Goal: Find specific page/section: Find specific page/section

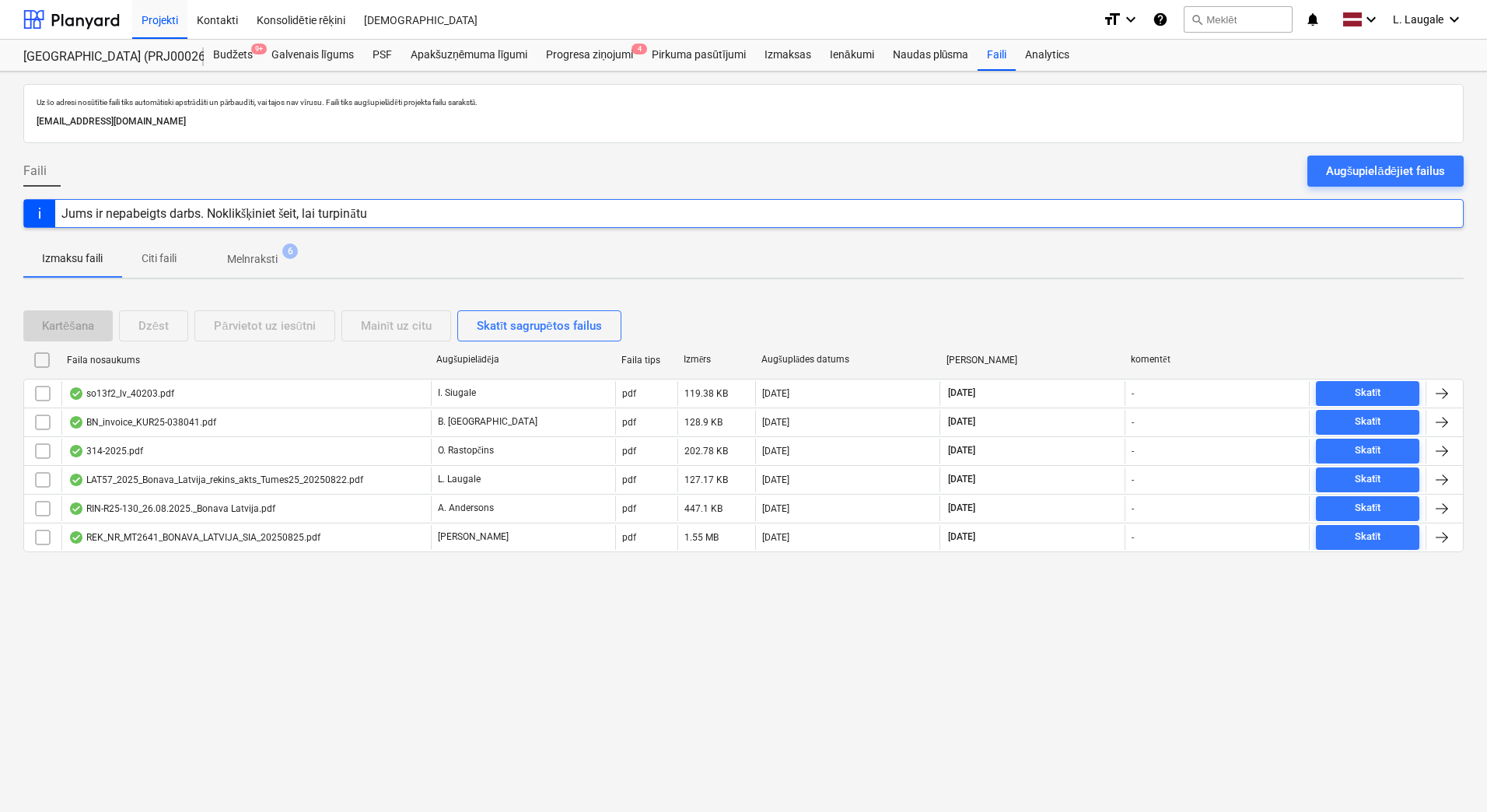
click at [240, 251] on span "Melnraksti 6" at bounding box center [252, 259] width 113 height 28
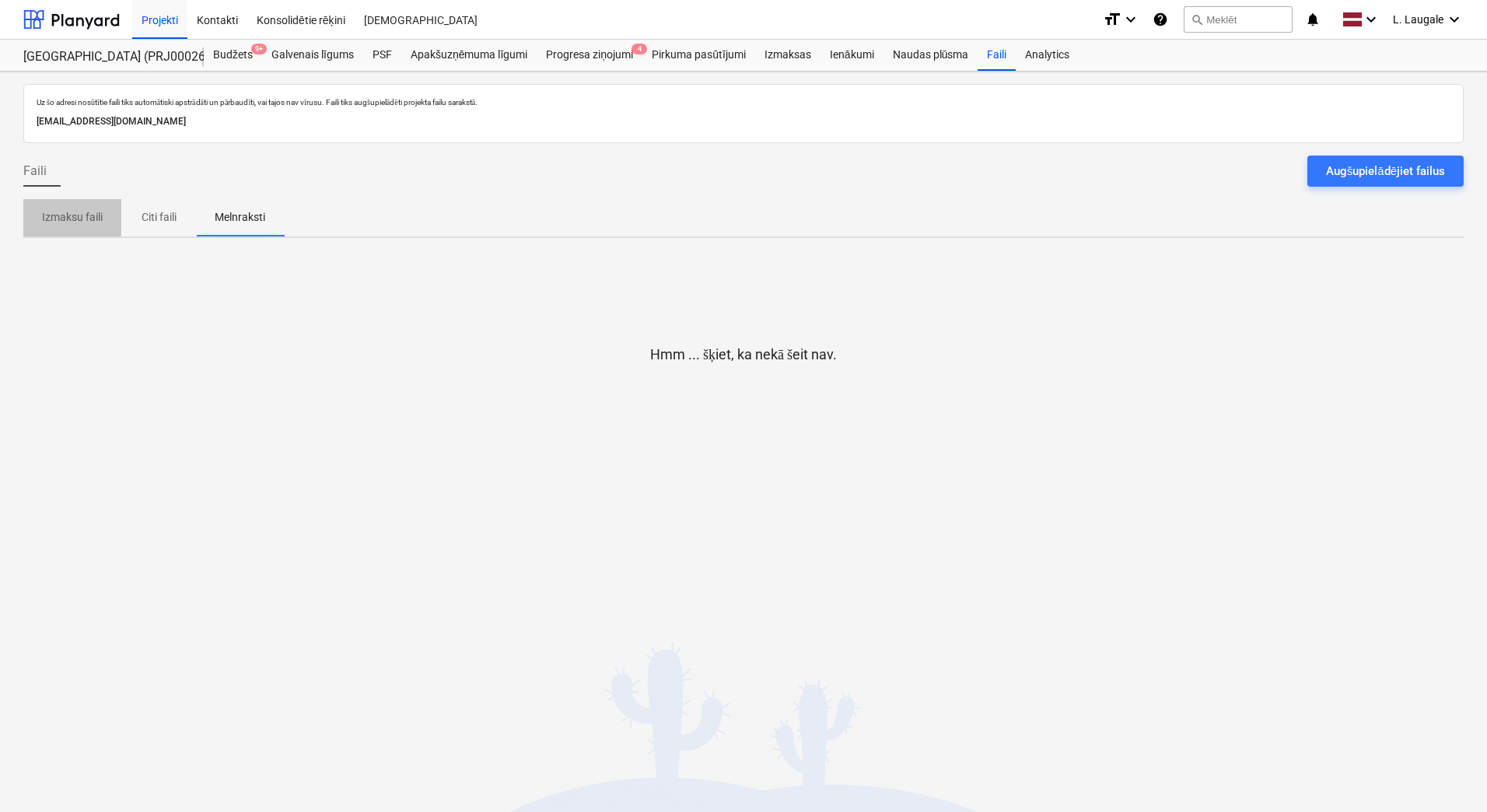
click at [82, 232] on button "Izmaksu faili" at bounding box center [72, 218] width 98 height 38
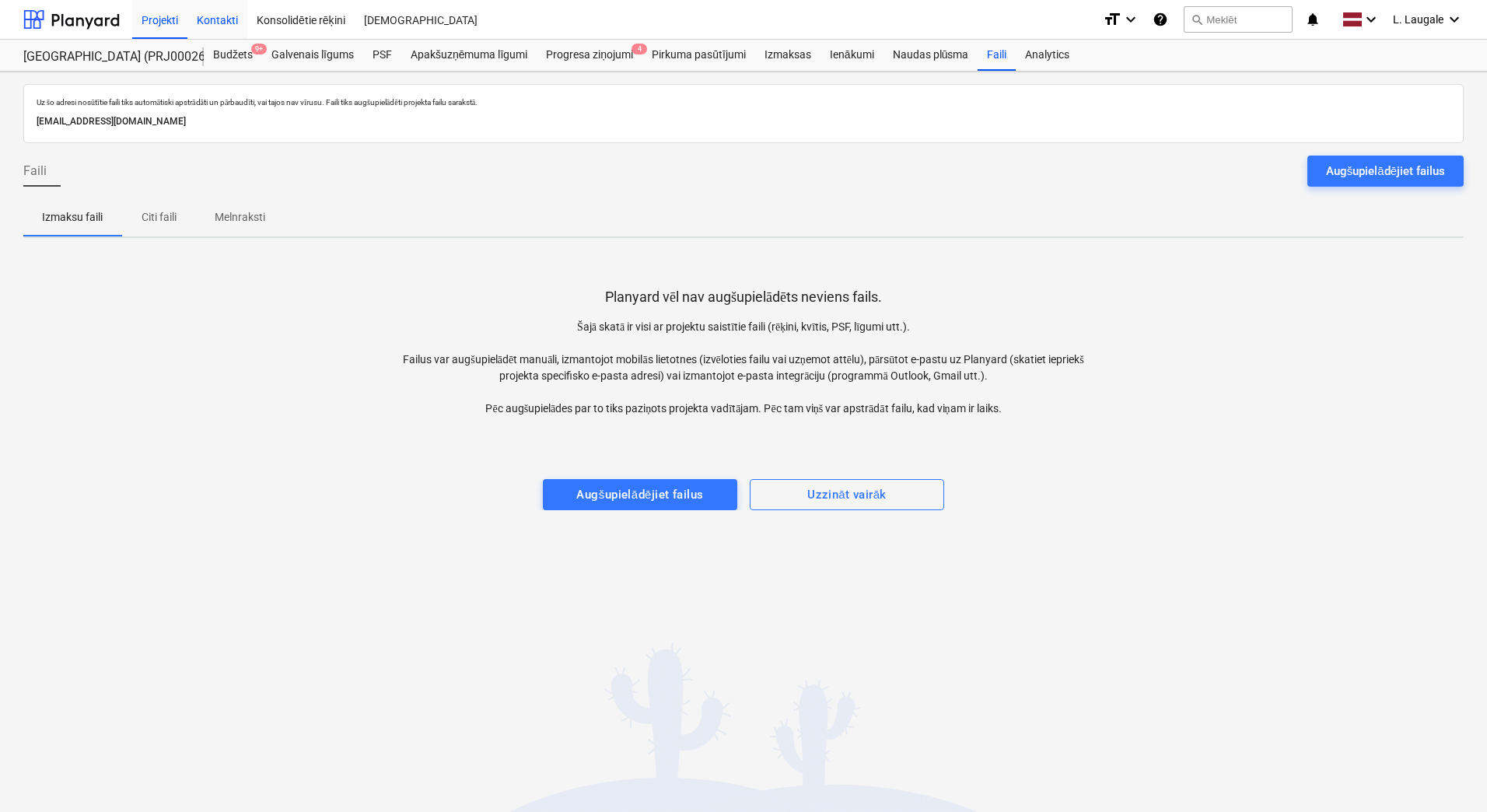
click at [227, 25] on div "Kontakti" at bounding box center [218, 19] width 60 height 39
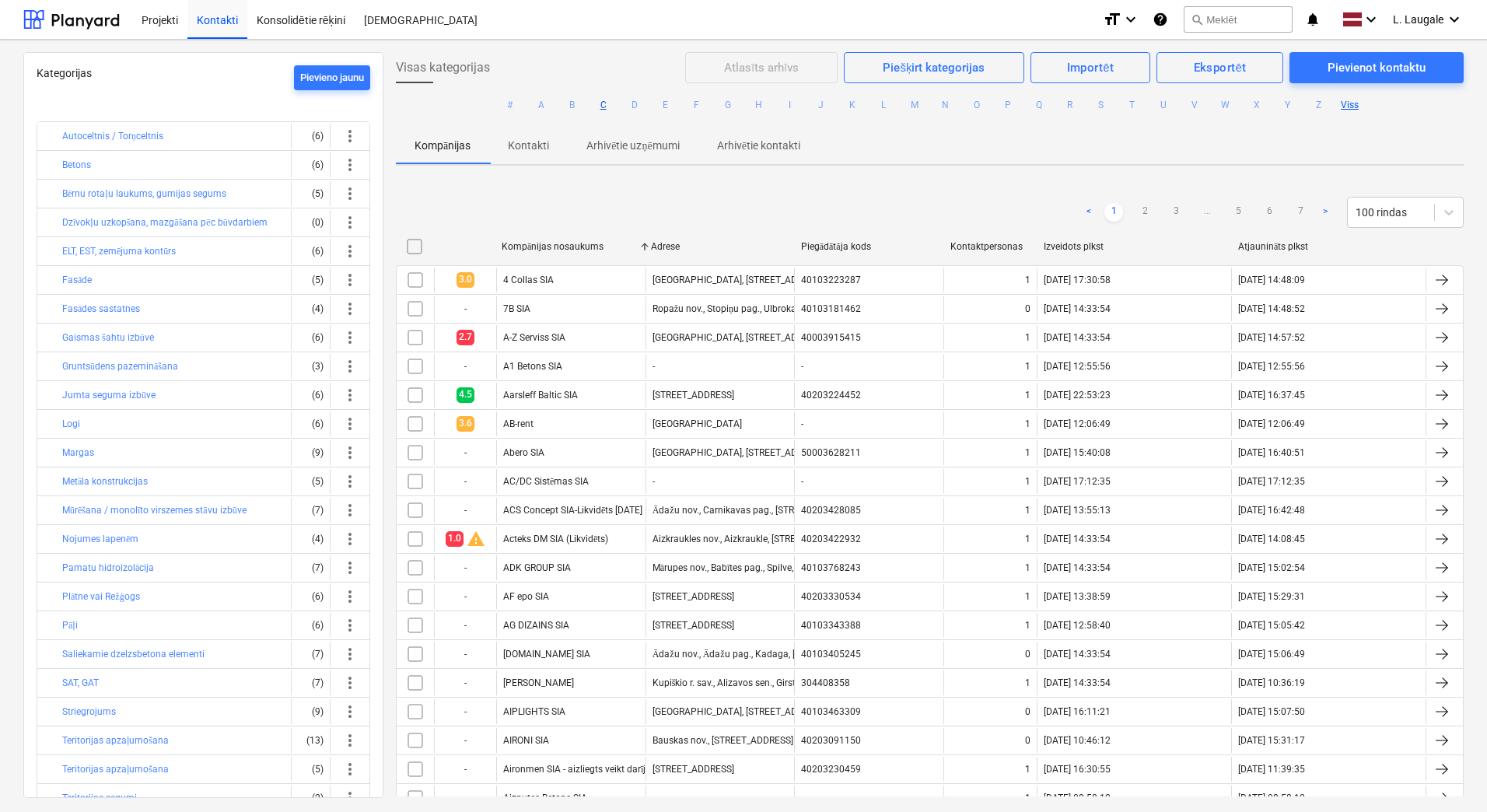
click at [602, 111] on button "C" at bounding box center [603, 105] width 19 height 19
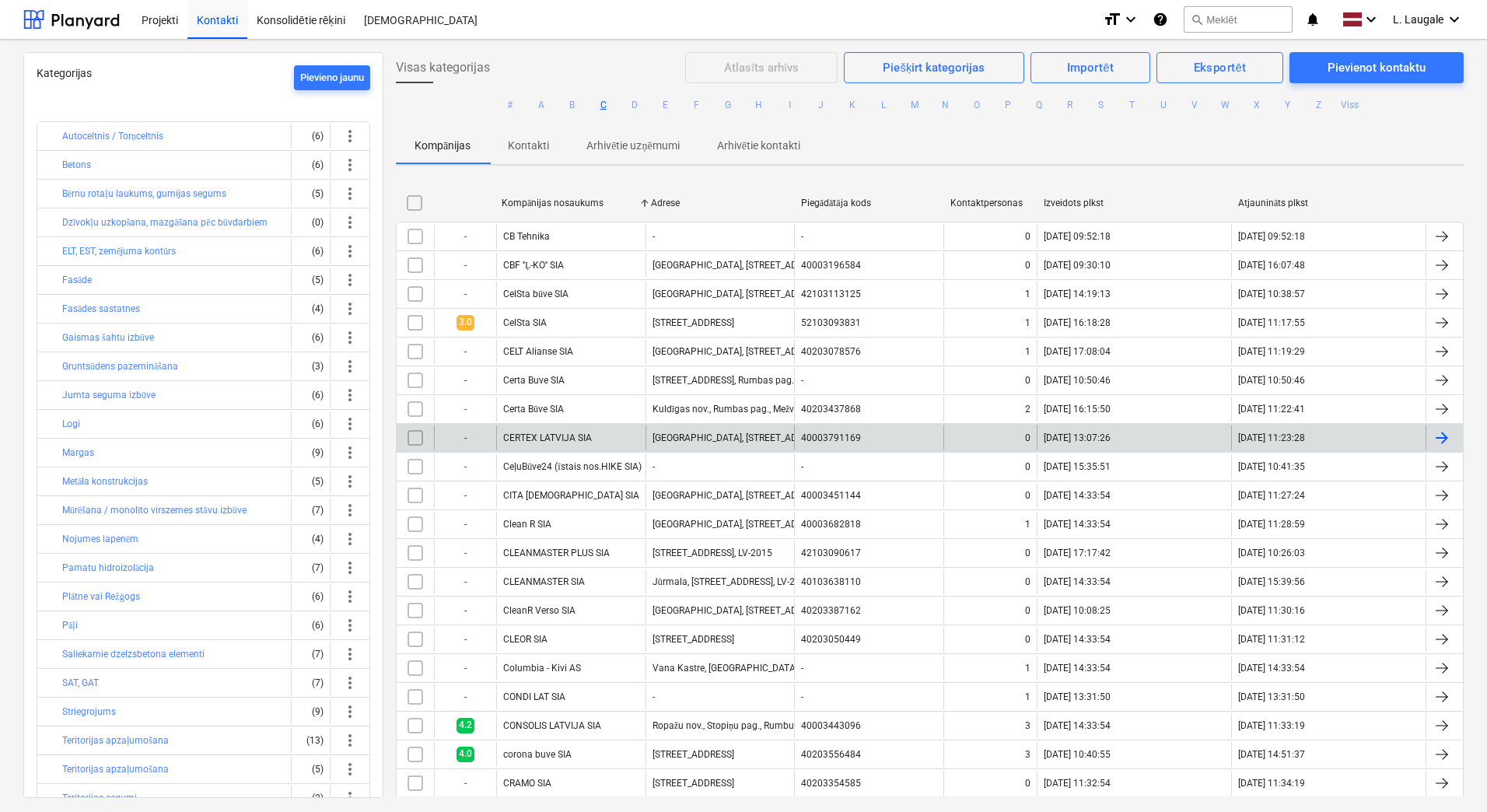
click at [604, 444] on div "CERTEX LATVIJA SIA" at bounding box center [571, 438] width 149 height 25
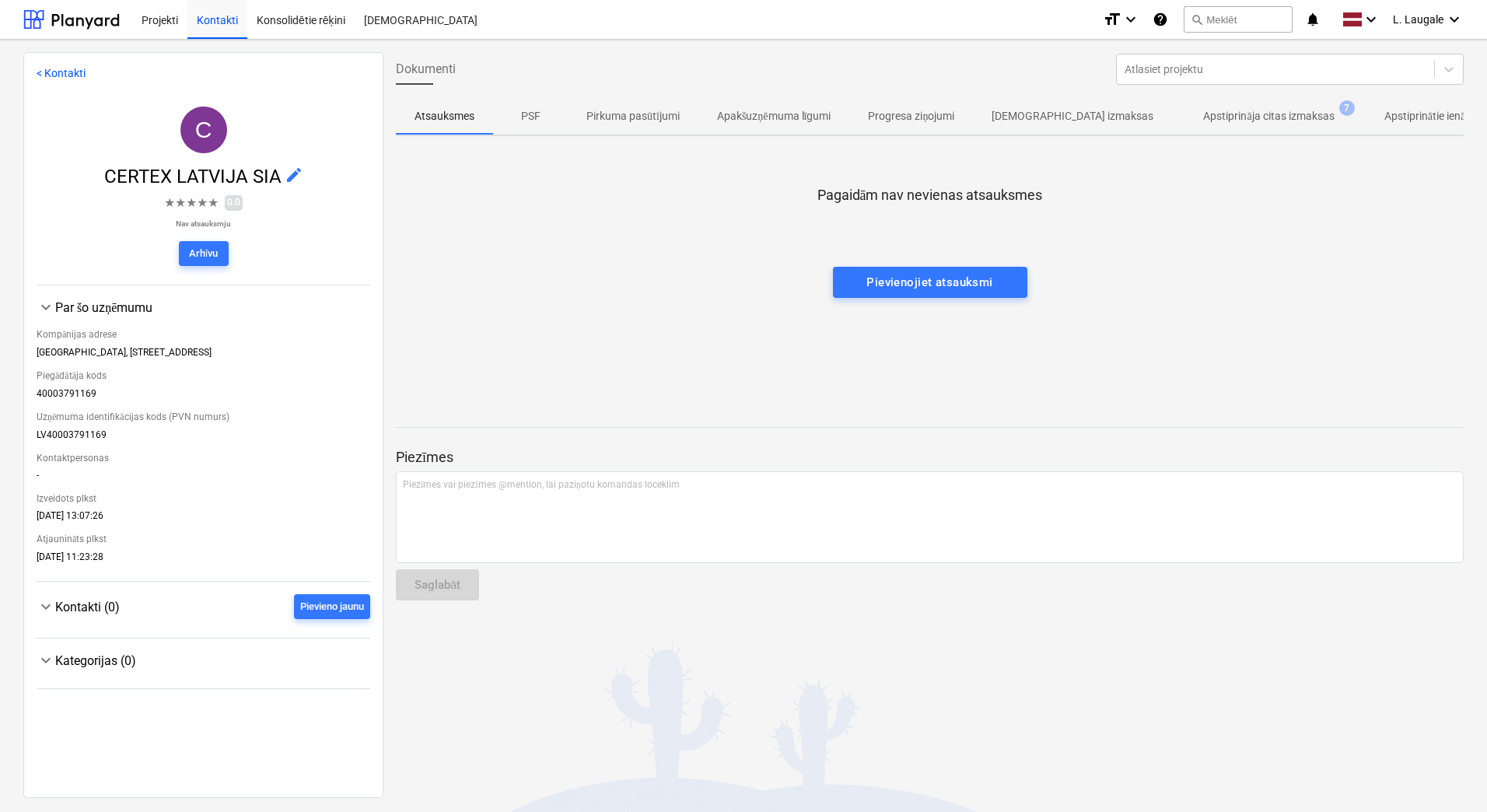
click at [1217, 103] on span "Apstiprināja citas izmaksas 7" at bounding box center [1269, 116] width 193 height 28
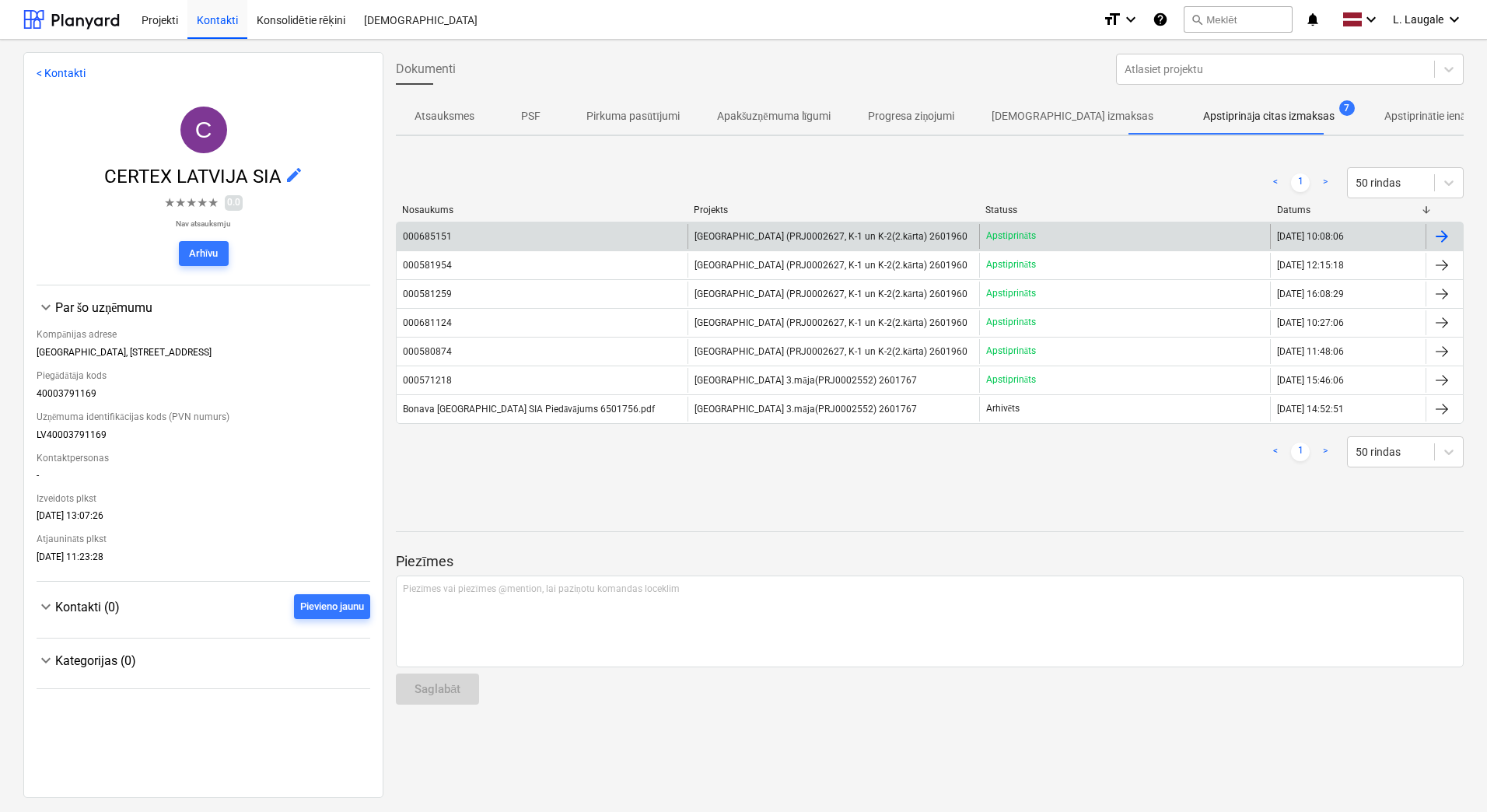
click at [576, 231] on div "000685151" at bounding box center [542, 236] width 291 height 25
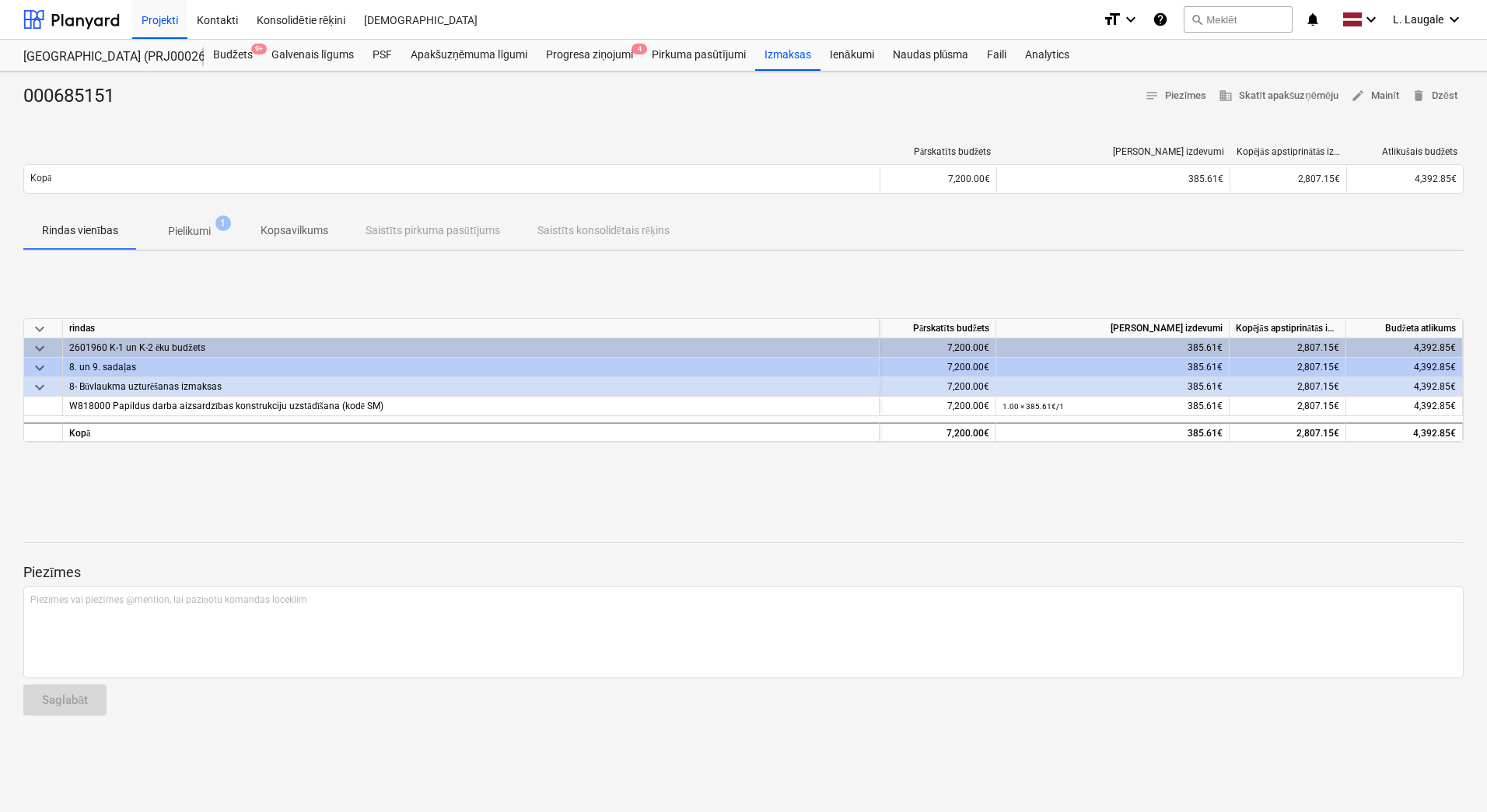
click at [174, 254] on div "000685151 notes Piezīmes business Skatīt apakšuzņēmēju edit Mainīt delete Dzēst…" at bounding box center [743, 441] width 1487 height 741
click at [180, 234] on p "Pielikumi" at bounding box center [189, 231] width 42 height 16
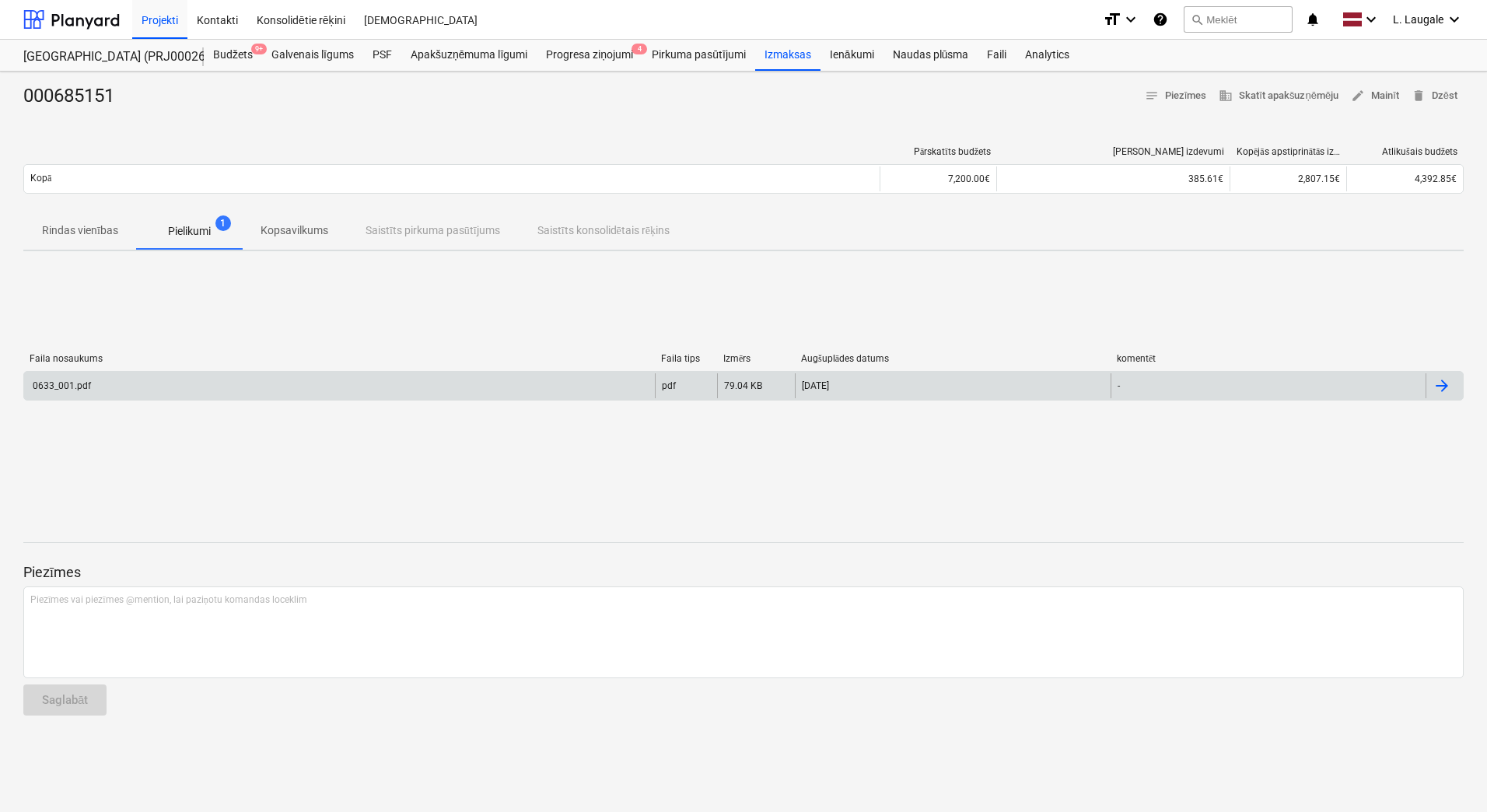
click at [231, 387] on div "0633_001.pdf" at bounding box center [339, 386] width 631 height 25
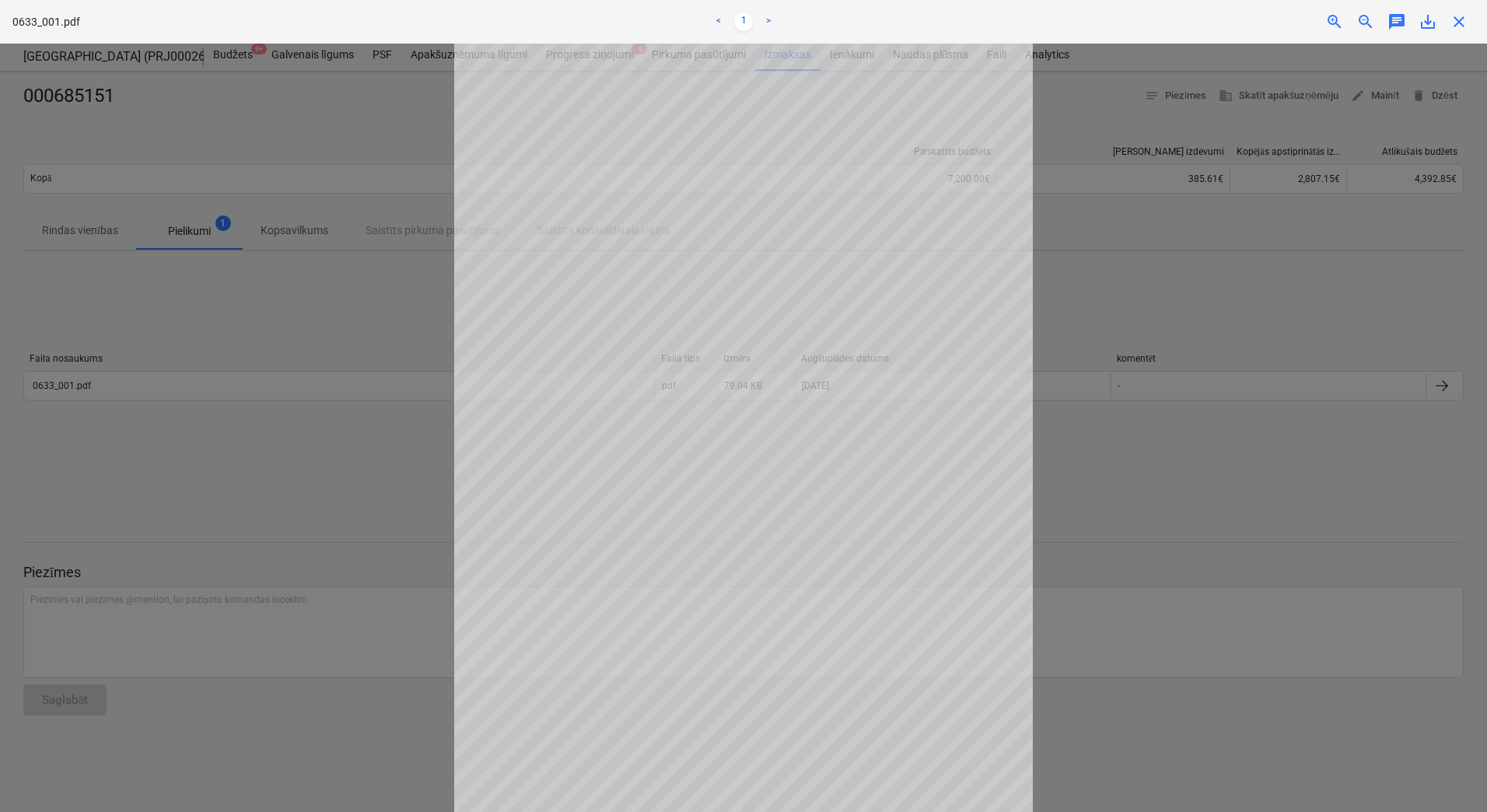
click at [1459, 21] on span "close" at bounding box center [1459, 22] width 19 height 19
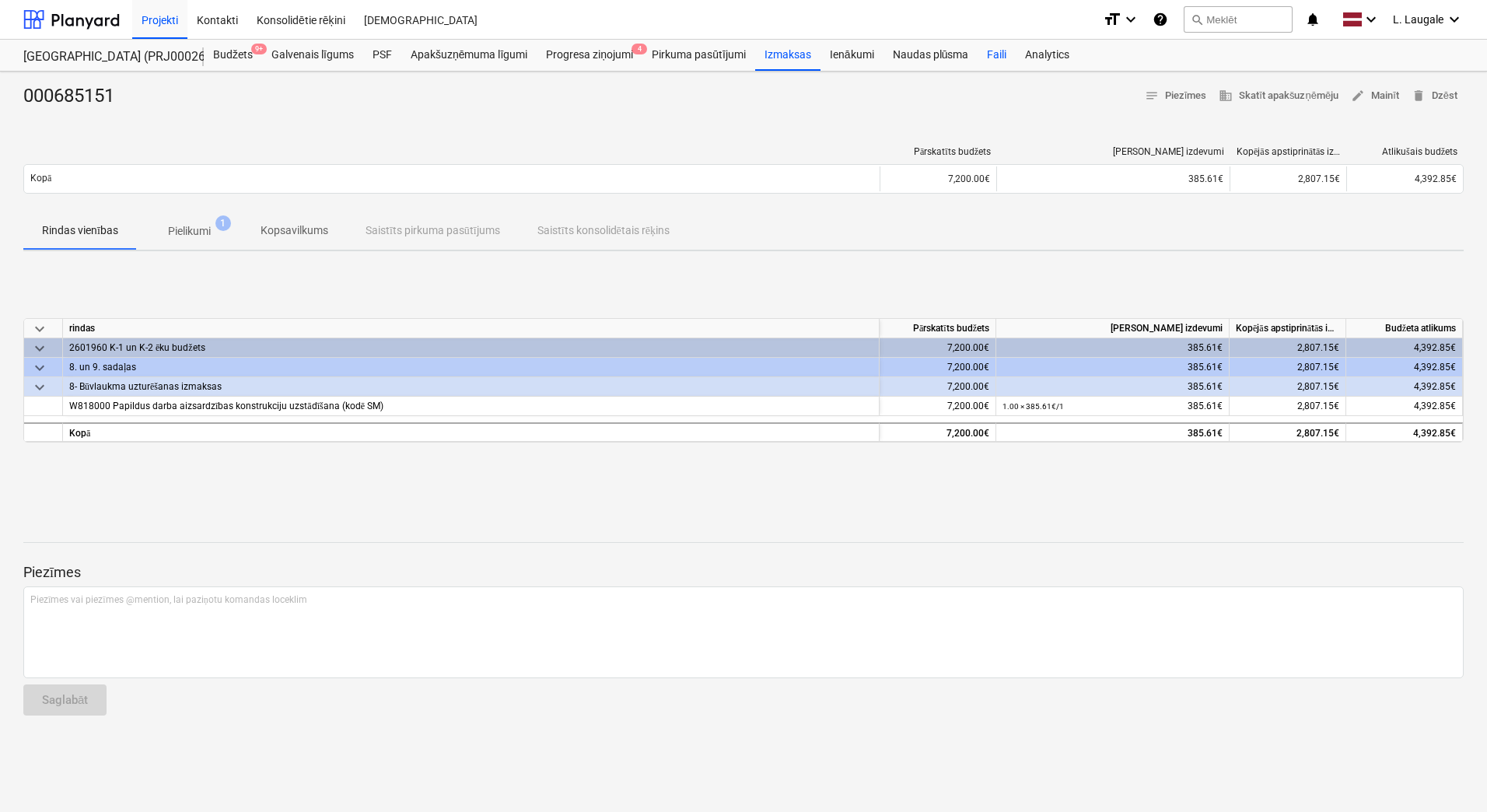
click at [987, 60] on div "Faili" at bounding box center [996, 55] width 38 height 31
